Goal: Browse casually: Explore the website without a specific task or goal

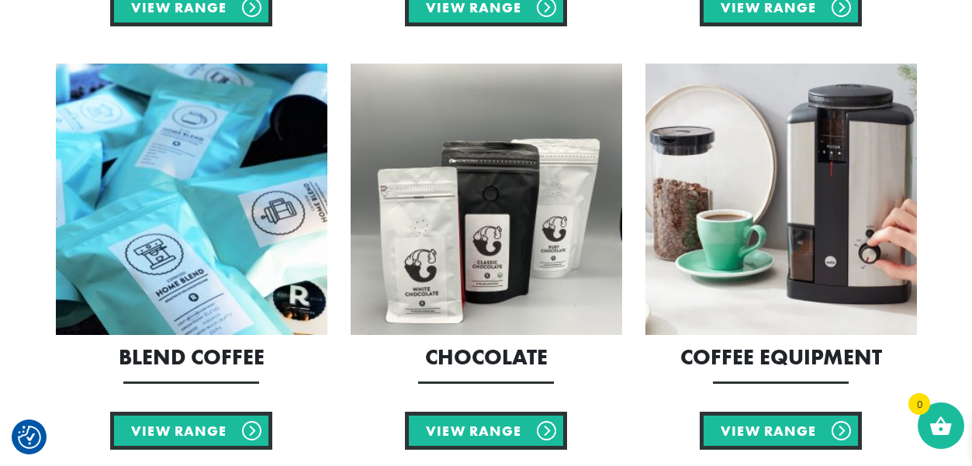
scroll to position [1052, 0]
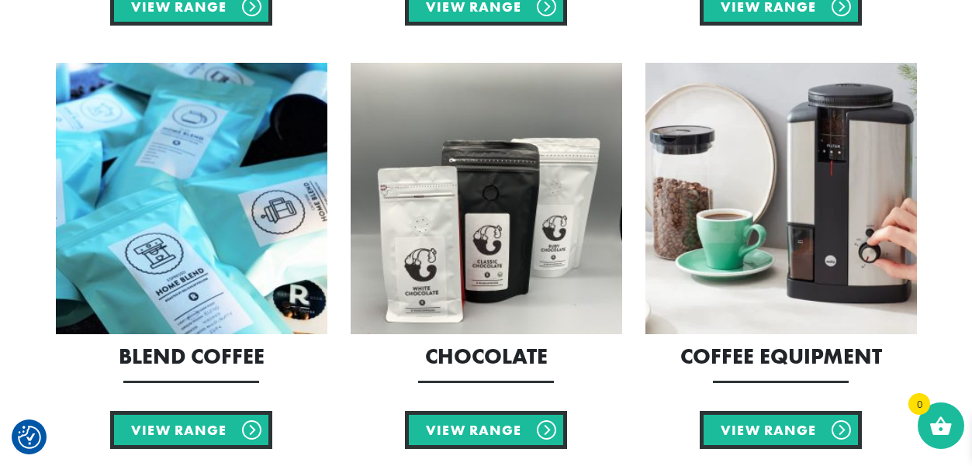
click at [857, 270] on img at bounding box center [782, 199] width 272 height 272
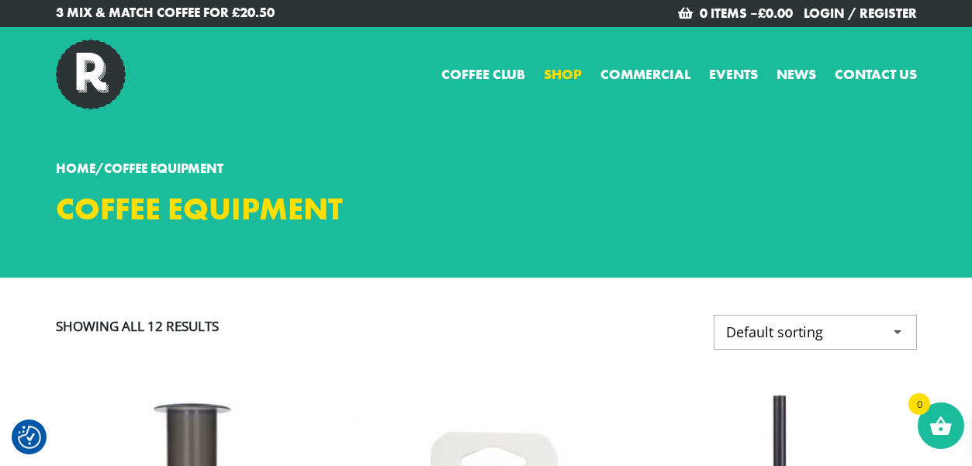
click at [563, 71] on link "Shop" at bounding box center [563, 74] width 38 height 21
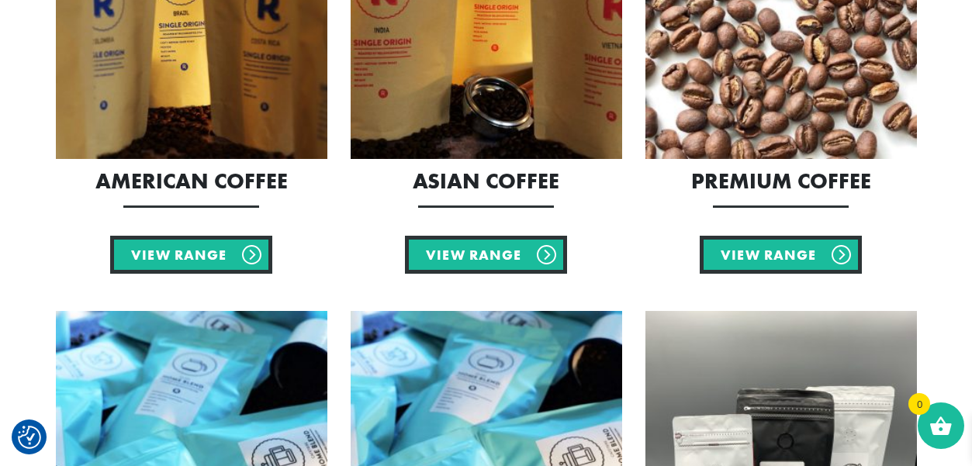
scroll to position [464, 0]
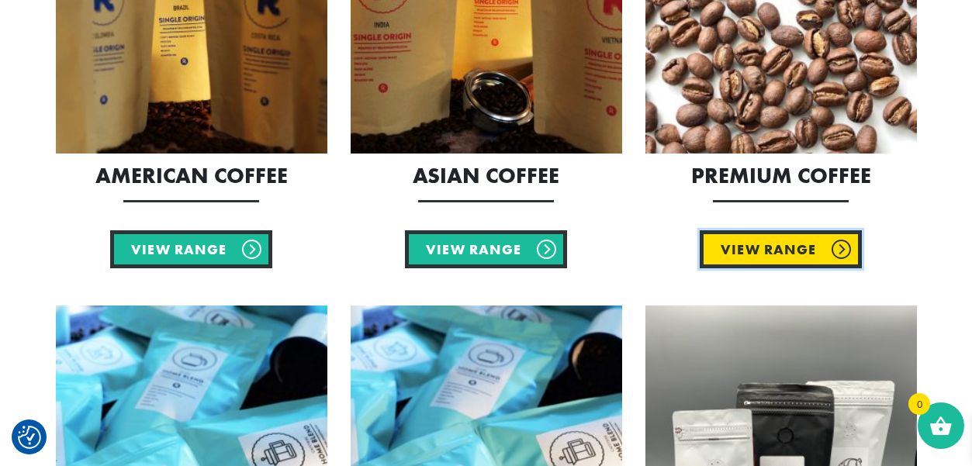
click at [781, 258] on link "View Range" at bounding box center [781, 249] width 162 height 38
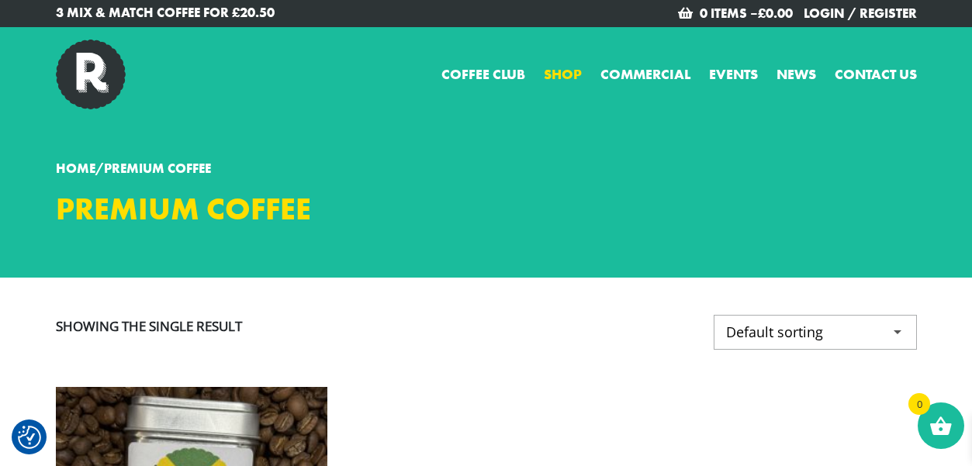
click at [558, 73] on link "Shop" at bounding box center [563, 74] width 38 height 21
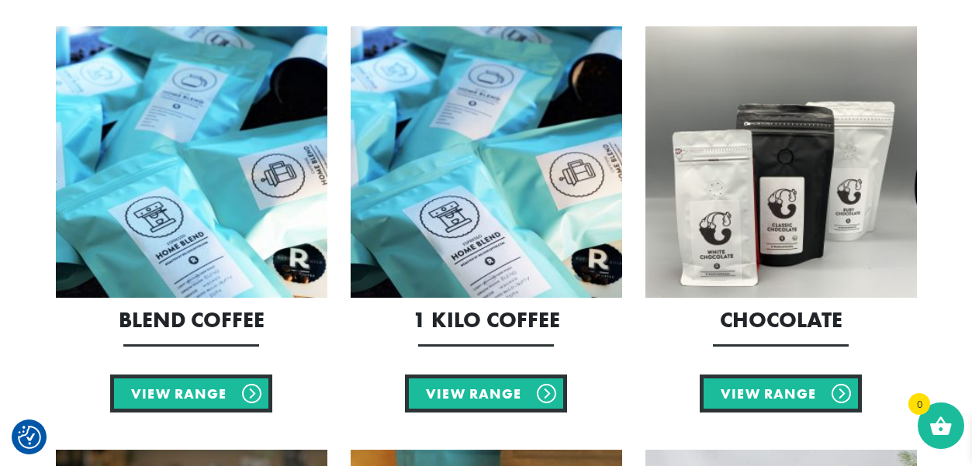
scroll to position [744, 0]
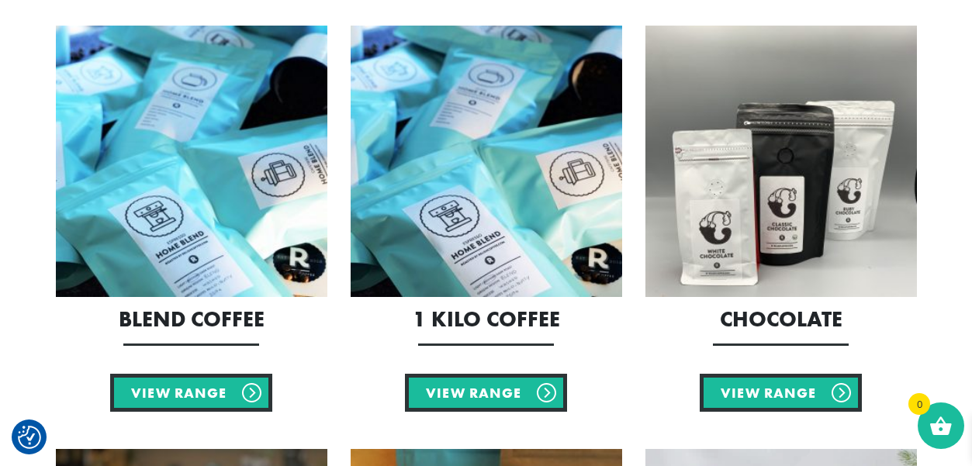
click at [514, 272] on img at bounding box center [487, 162] width 272 height 272
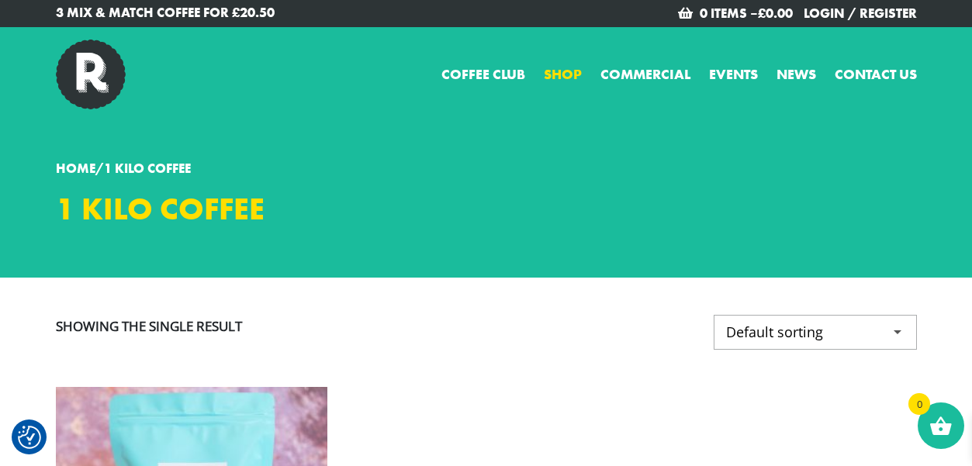
click at [552, 70] on link "Shop" at bounding box center [563, 74] width 38 height 21
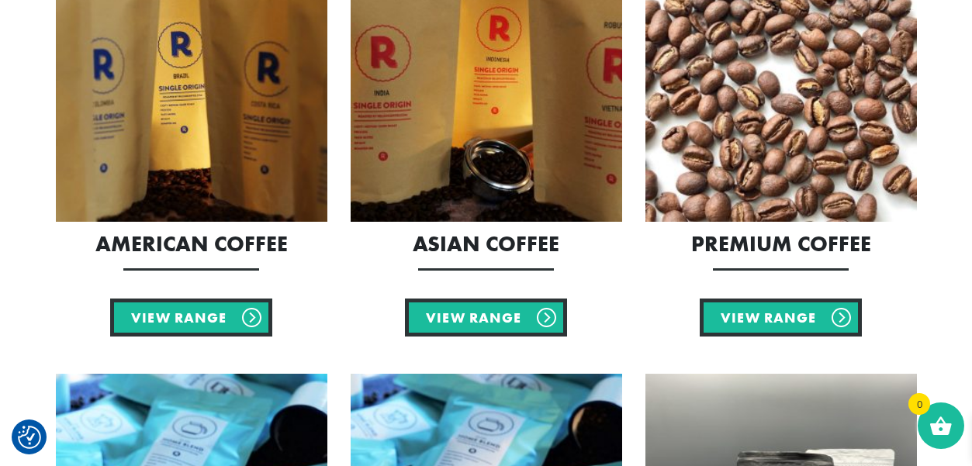
scroll to position [397, 0]
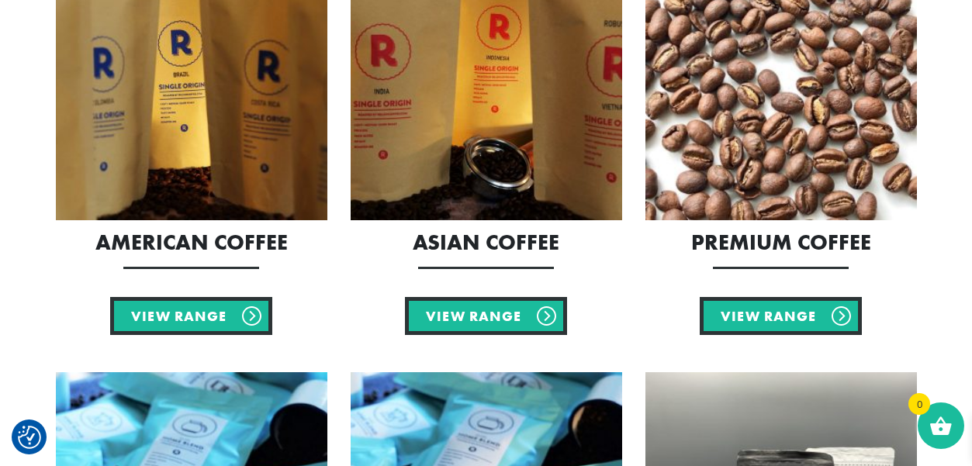
click at [509, 160] on img at bounding box center [487, 85] width 272 height 272
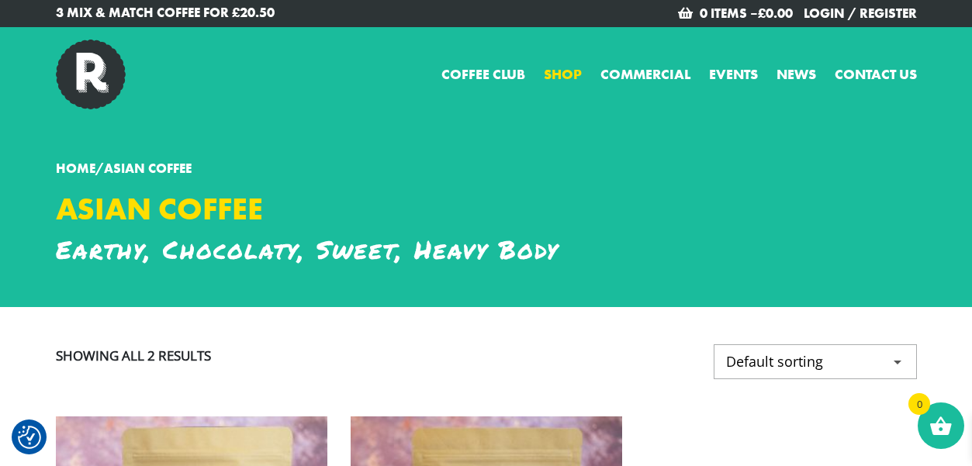
click at [560, 64] on link "Shop" at bounding box center [563, 74] width 38 height 21
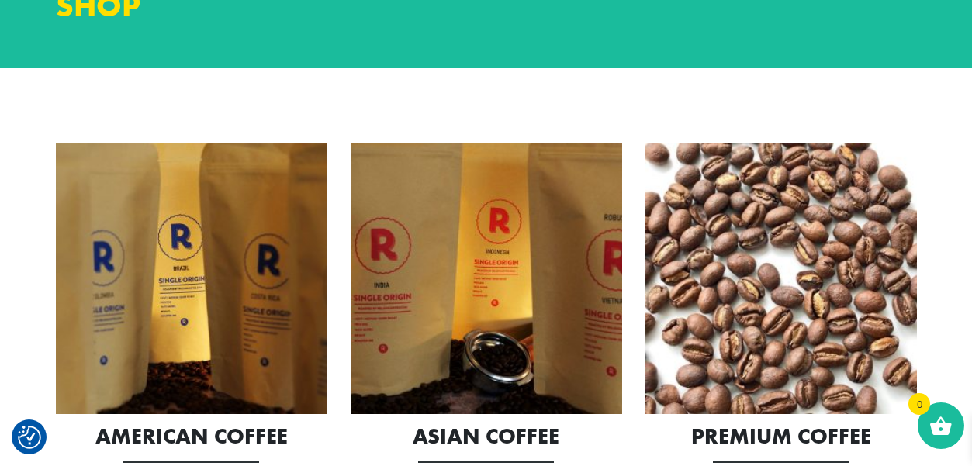
scroll to position [206, 0]
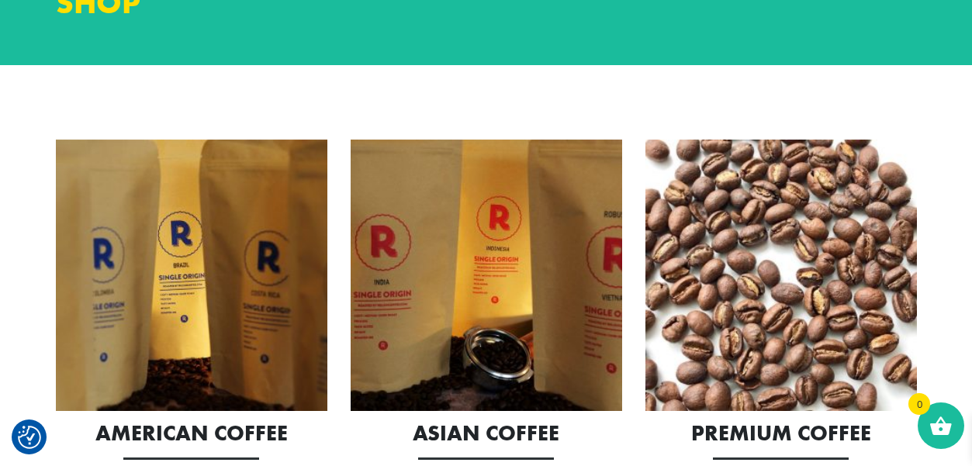
click at [265, 292] on img at bounding box center [192, 276] width 272 height 272
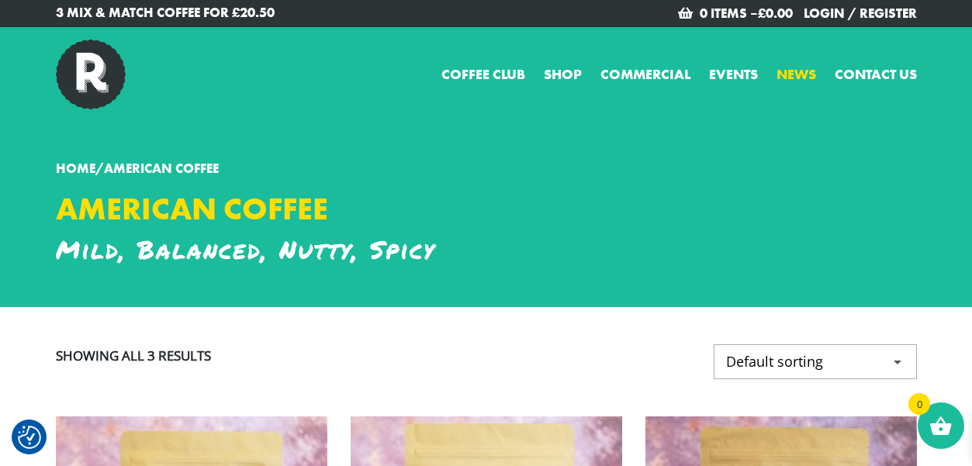
click at [789, 71] on link "News" at bounding box center [797, 74] width 40 height 21
